Goal: Task Accomplishment & Management: Complete application form

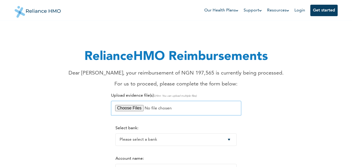
click at [139, 109] on input "file" at bounding box center [176, 108] width 130 height 15
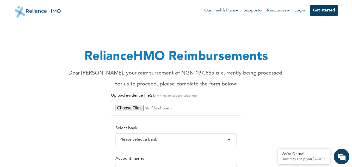
type input "C:\fakepath\HOSPITAL BILL_0001.pdf"
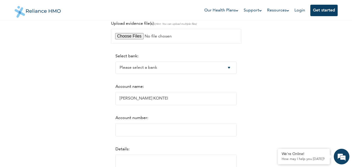
scroll to position [76, 0]
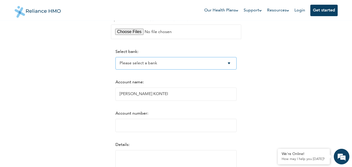
click at [235, 64] on select "Please select a bank Access Bank Plc. Citibank Nigeria Limited Access Bank (Dia…" at bounding box center [175, 63] width 121 height 13
select select "9"
click at [115, 57] on select "Please select a bank Access Bank Plc. Citibank Nigeria Limited Access Bank (Dia…" at bounding box center [175, 63] width 121 height 13
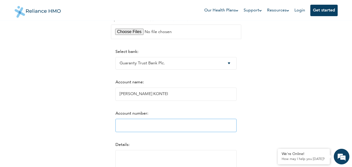
click at [119, 123] on input "Account number:" at bounding box center [175, 125] width 121 height 13
type input "1"
click at [235, 125] on input "1" at bounding box center [175, 125] width 121 height 13
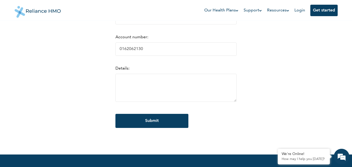
scroll to position [177, 0]
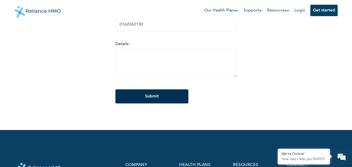
type input "0162062130"
click at [149, 97] on input "Submit" at bounding box center [151, 96] width 73 height 14
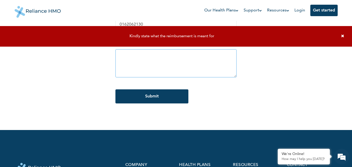
click at [115, 57] on textarea at bounding box center [175, 63] width 121 height 28
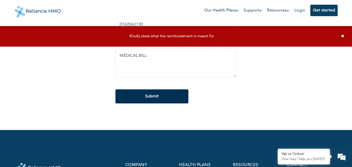
type textarea "MEDICAL BILL"
click at [146, 97] on input "Submit" at bounding box center [151, 96] width 73 height 14
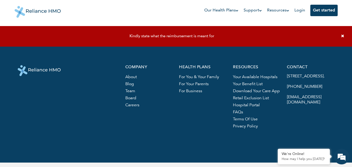
click at [344, 35] on icon at bounding box center [342, 36] width 3 height 4
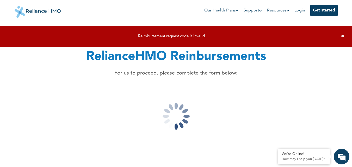
click at [343, 36] on icon at bounding box center [342, 36] width 3 height 4
